Goal: Task Accomplishment & Management: Complete application form

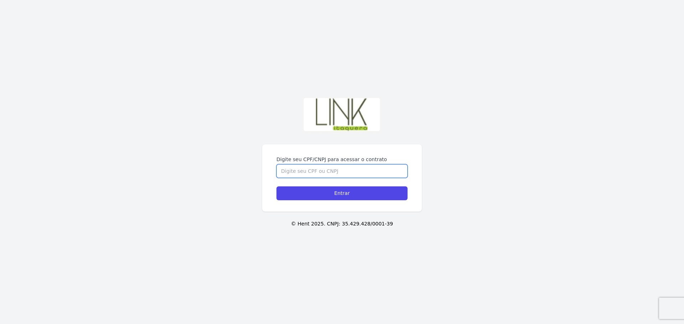
click at [323, 164] on input "Digite seu CPF/CNPJ para acessar o contrato" at bounding box center [341, 171] width 131 height 14
type input "22813841870"
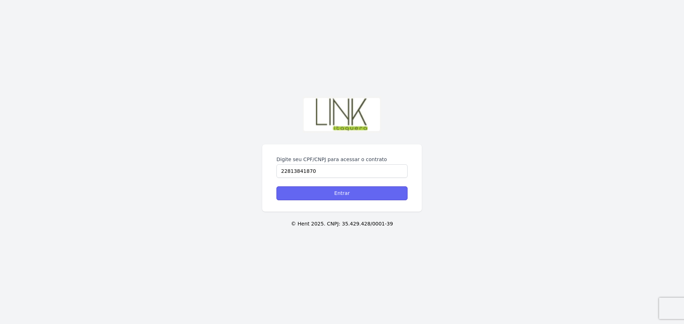
click at [363, 187] on input "Entrar" at bounding box center [341, 194] width 131 height 14
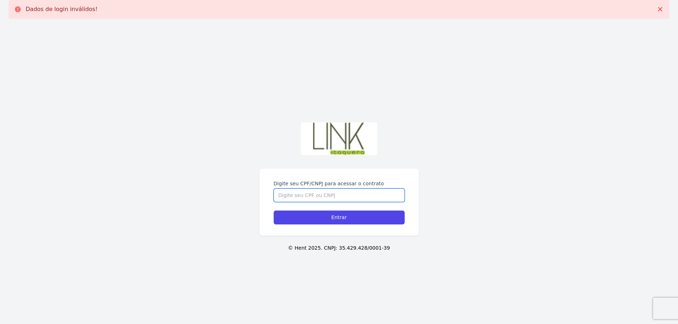
click at [346, 196] on input "Digite seu CPF/CNPJ para acessar o contrato" at bounding box center [339, 196] width 131 height 14
type input "35698031800"
click at [274, 211] on input "Entrar" at bounding box center [339, 218] width 131 height 14
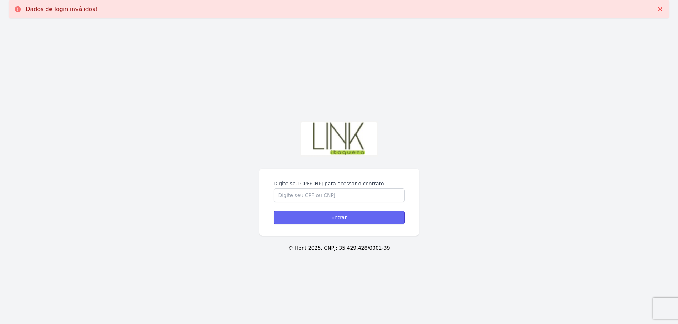
click at [344, 219] on input "Entrar" at bounding box center [339, 218] width 131 height 14
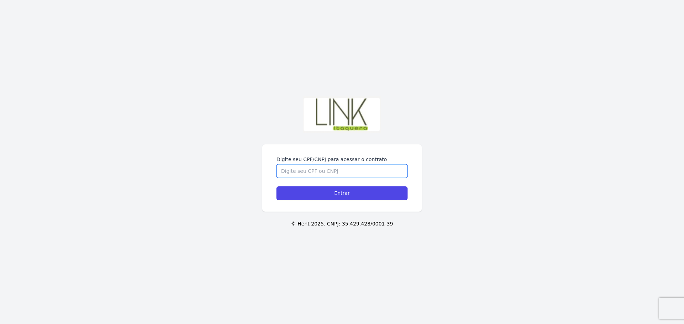
click at [304, 175] on input "Digite seu CPF/CNPJ para acessar o contrato" at bounding box center [341, 171] width 131 height 14
click at [325, 225] on p "© Hent 2025. CNPJ: 35.429.428/0001-39" at bounding box center [341, 223] width 661 height 7
